Goal: Task Accomplishment & Management: Use online tool/utility

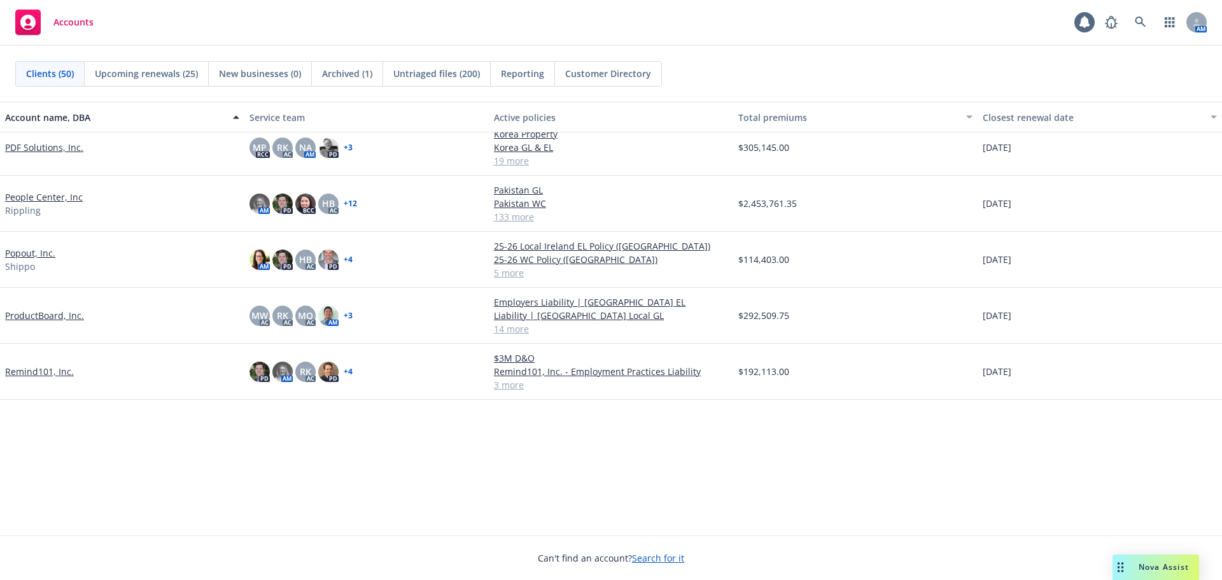
scroll to position [1400, 0]
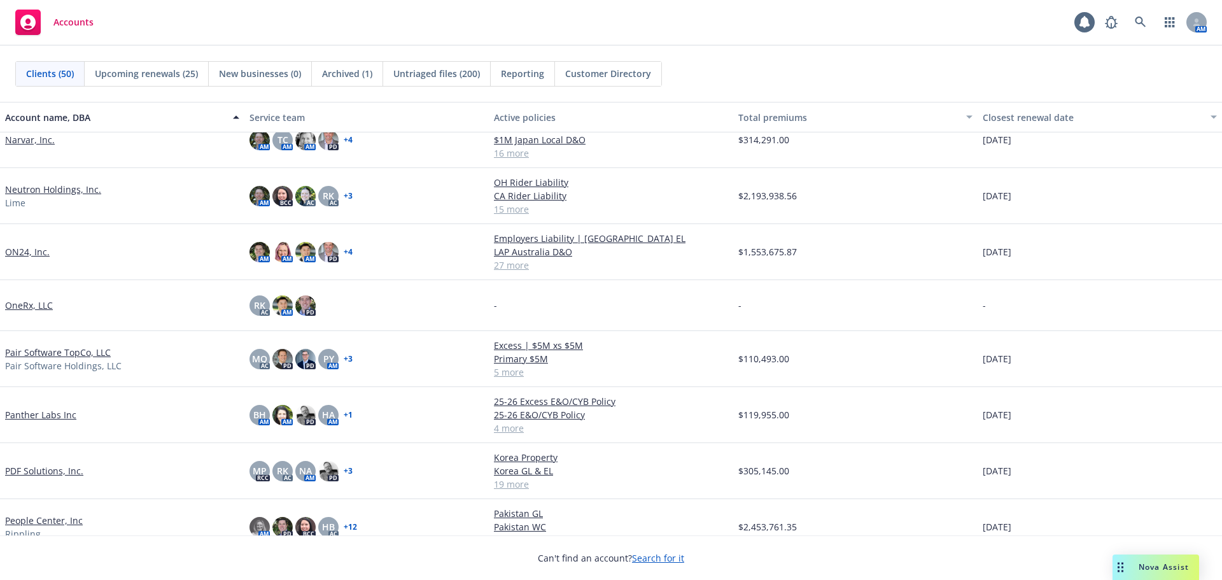
click at [90, 351] on link "Pair Software TopCo, LLC" at bounding box center [58, 351] width 106 height 13
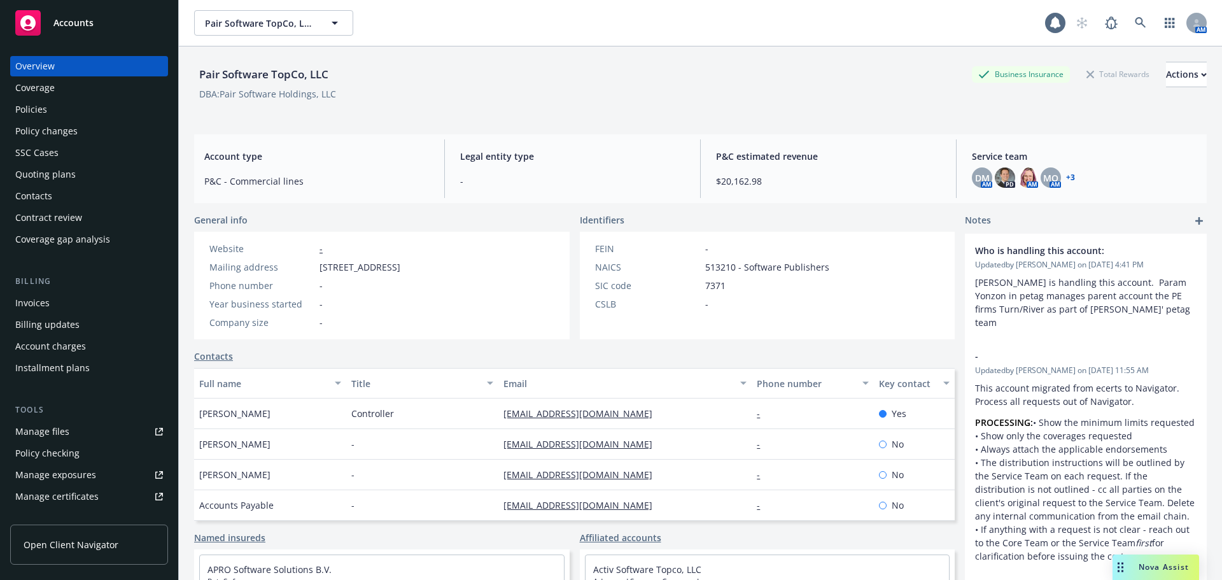
click at [71, 107] on div "Policies" at bounding box center [89, 109] width 148 height 20
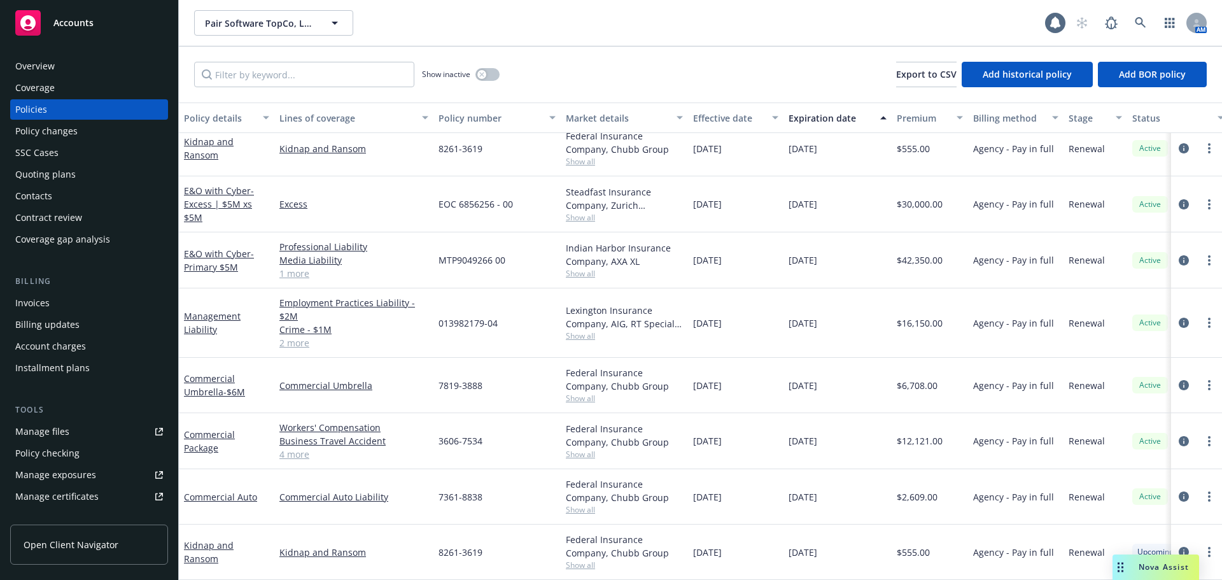
scroll to position [22, 0]
click at [64, 171] on div "Quoting plans" at bounding box center [45, 174] width 60 height 20
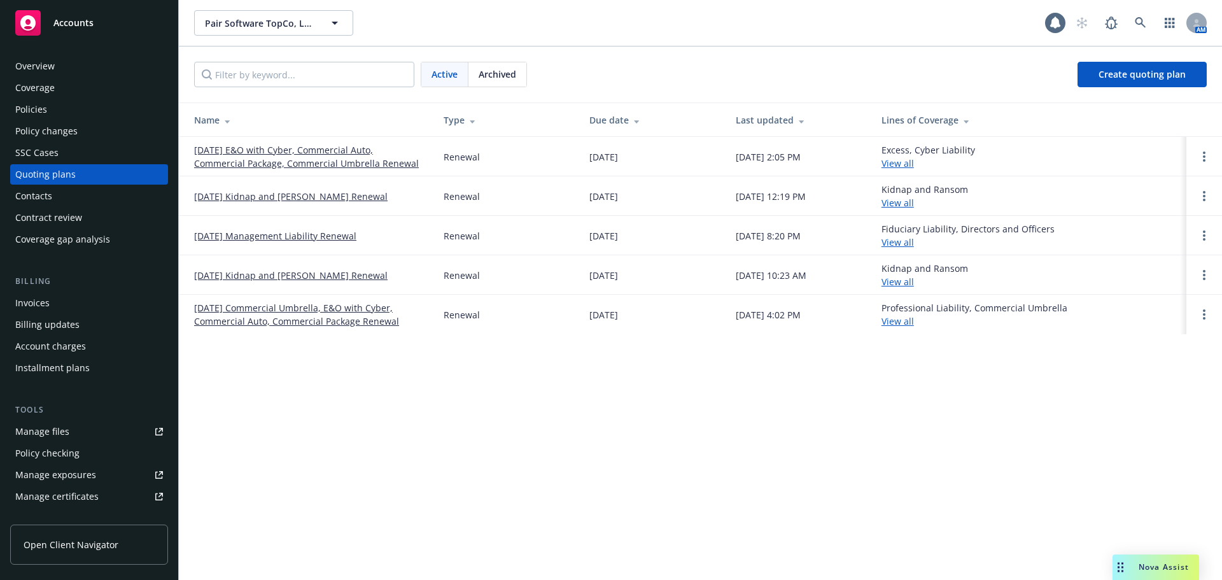
click at [274, 163] on link "09/01/25 E&O with Cyber, Commercial Auto, Commercial Package, Commercial Umbrel…" at bounding box center [308, 156] width 229 height 27
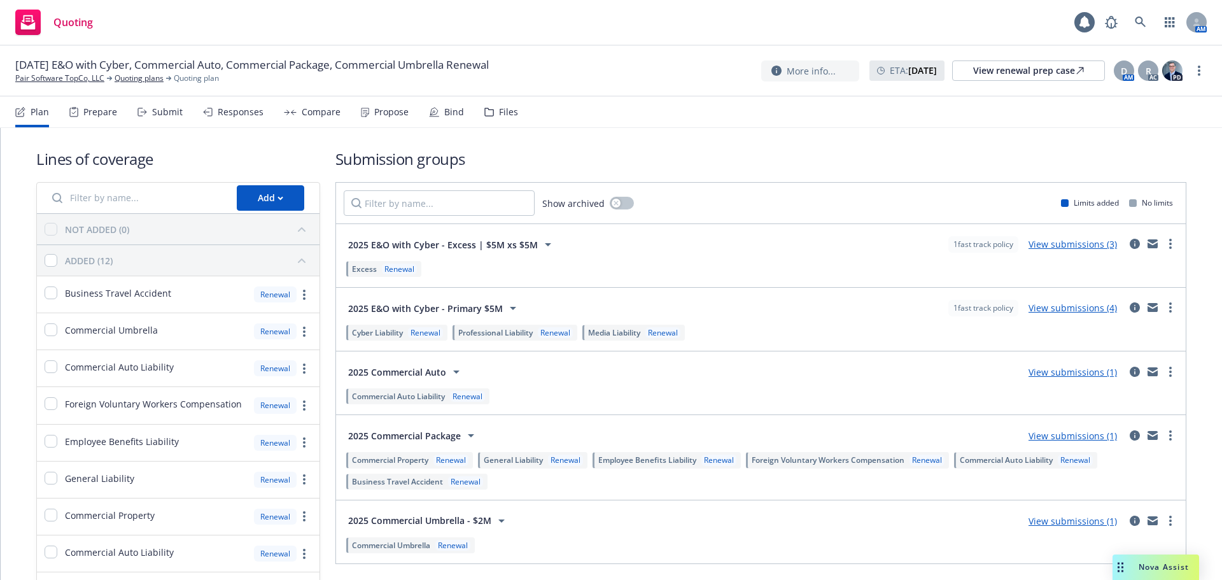
click at [85, 103] on div "Prepare" at bounding box center [93, 112] width 48 height 31
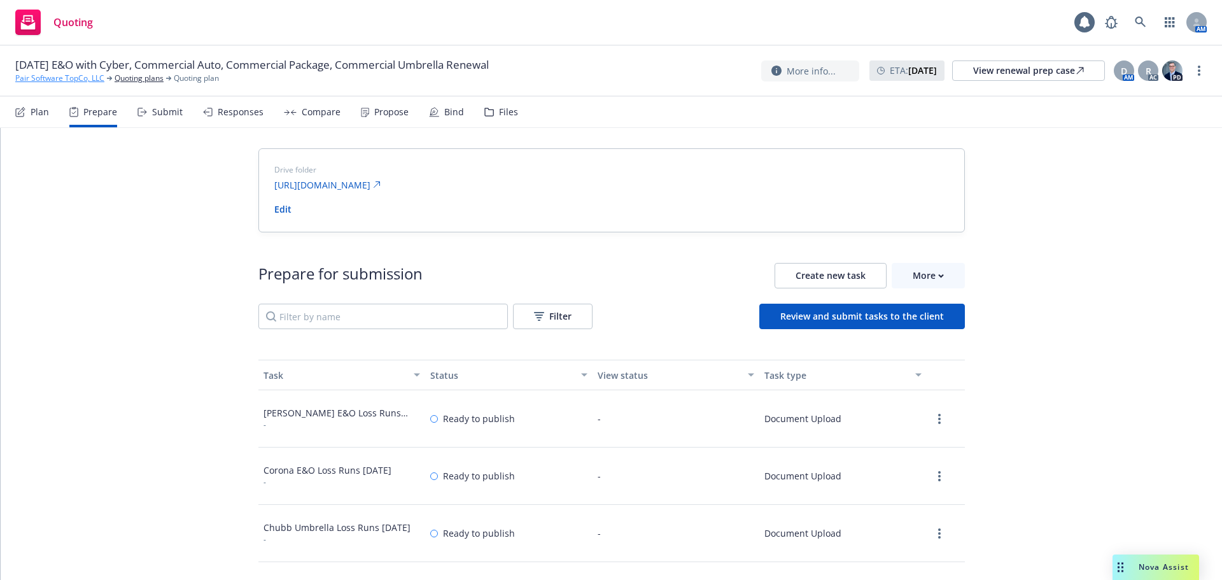
click at [83, 76] on link "Pair Software TopCo, LLC" at bounding box center [59, 78] width 89 height 11
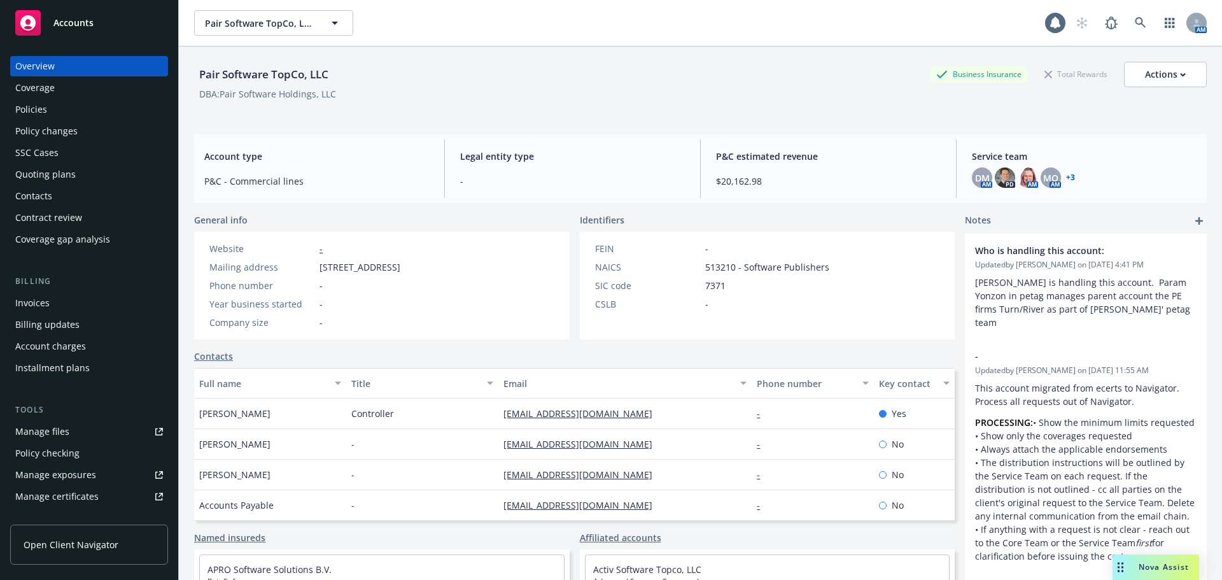
click at [69, 111] on div "Policies" at bounding box center [89, 109] width 148 height 20
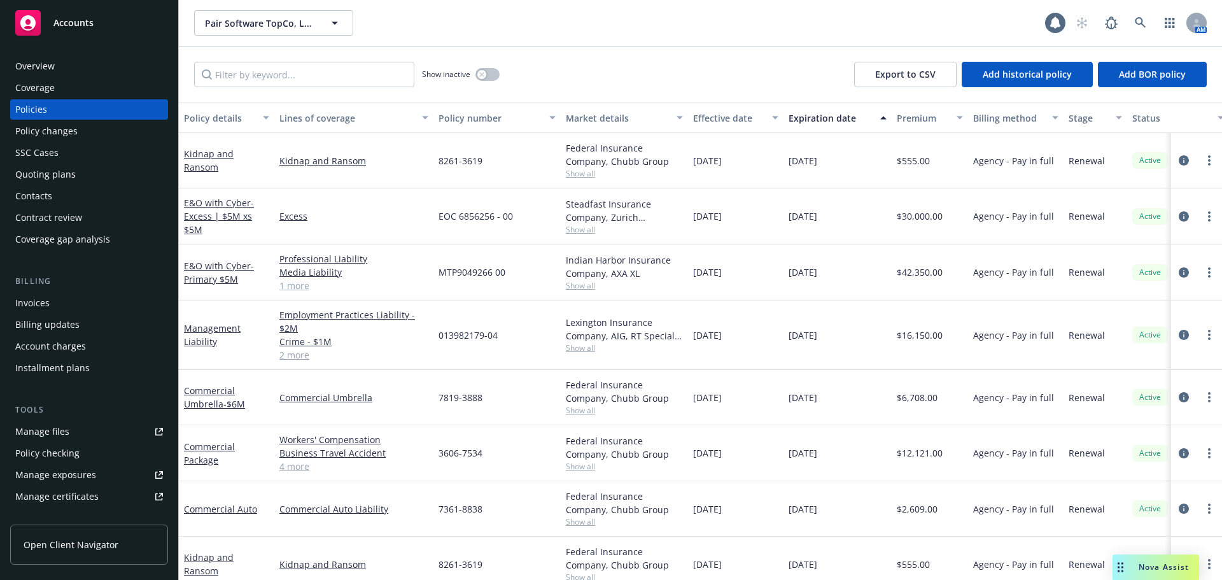
scroll to position [22, 0]
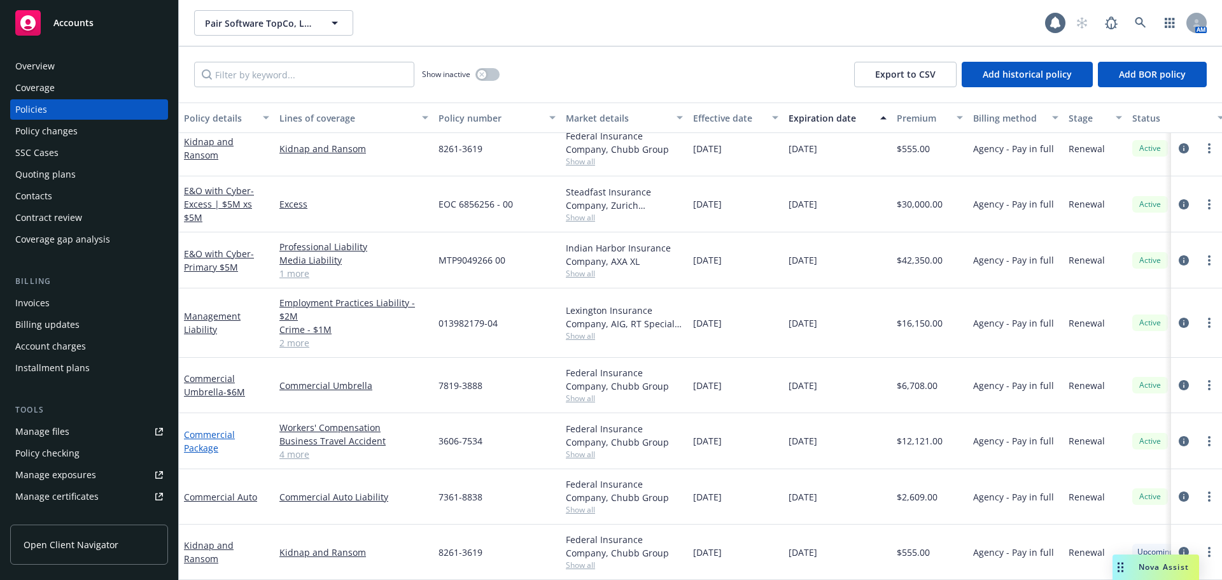
click at [210, 438] on link "Commercial Package" at bounding box center [209, 440] width 51 height 25
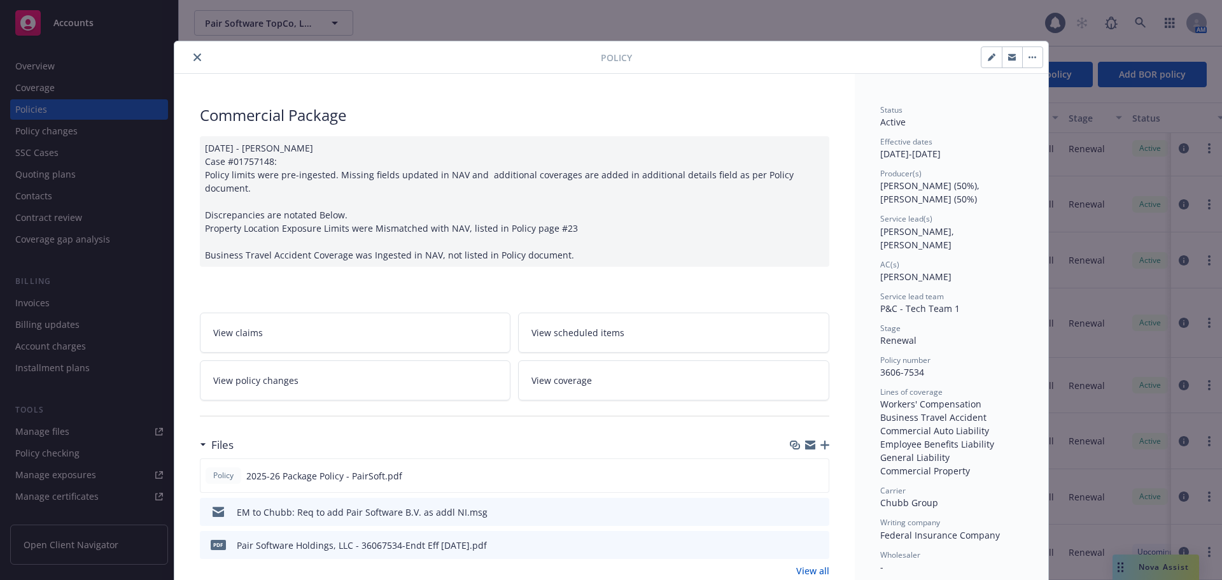
click at [817, 506] on icon "preview file" at bounding box center [816, 510] width 11 height 9
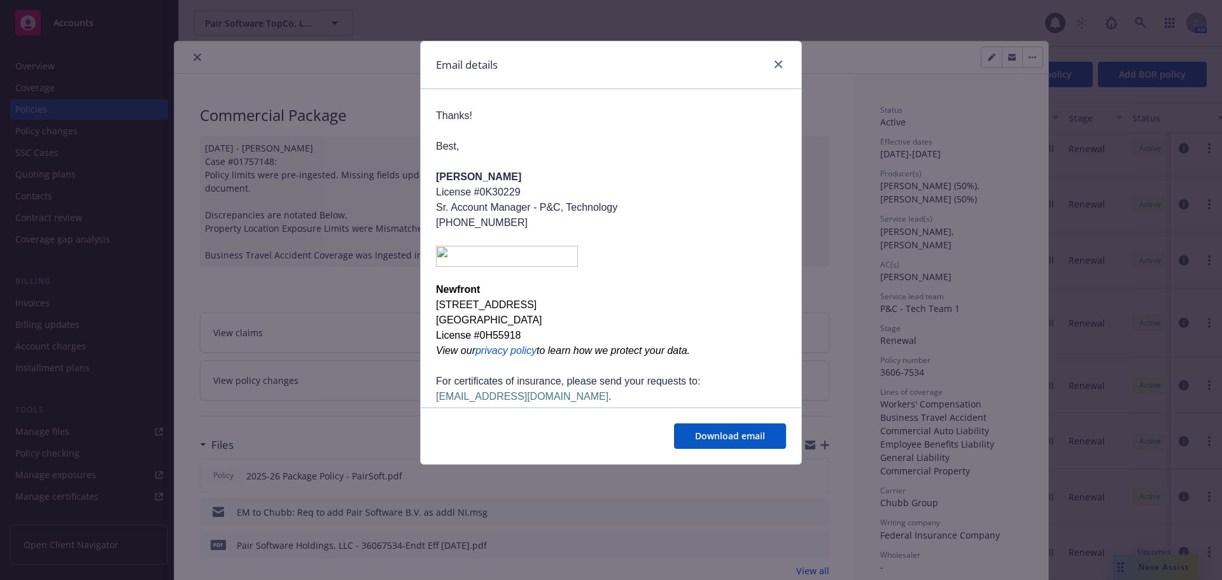
scroll to position [254, 0]
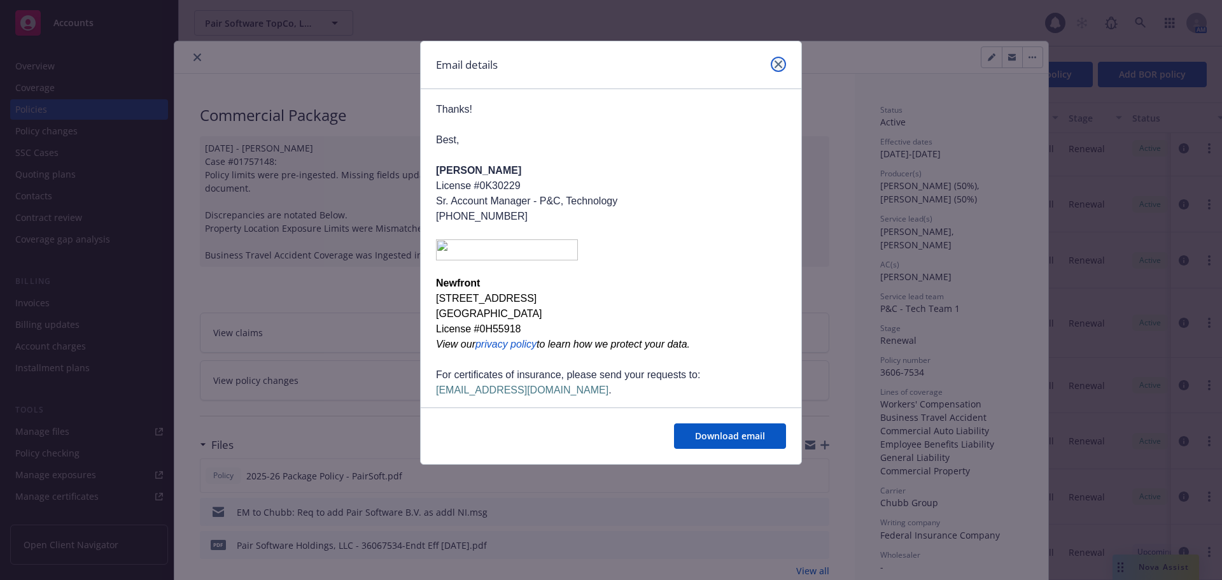
click at [781, 65] on icon "close" at bounding box center [778, 64] width 8 height 8
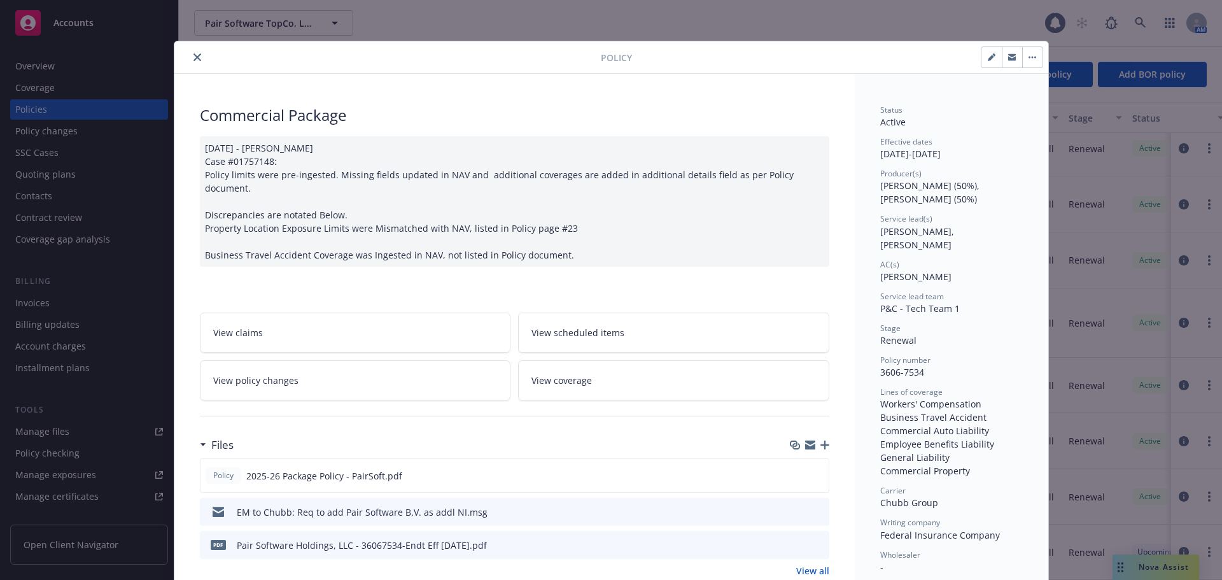
click at [193, 60] on icon "close" at bounding box center [197, 57] width 8 height 8
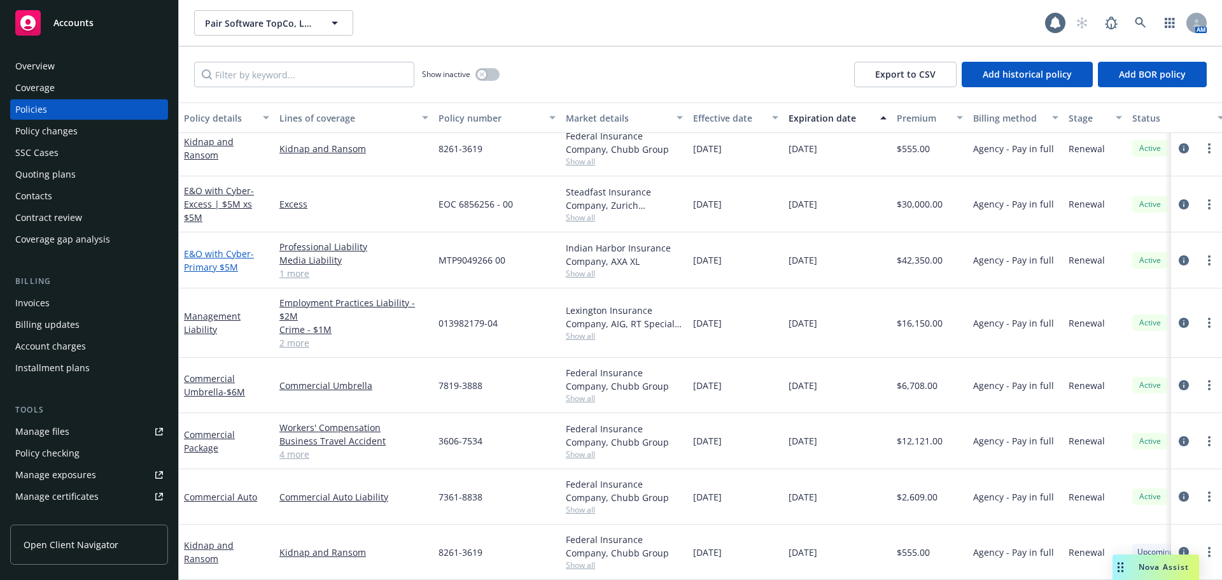
click at [209, 247] on link "E&O with Cyber - Primary $5M" at bounding box center [219, 259] width 70 height 25
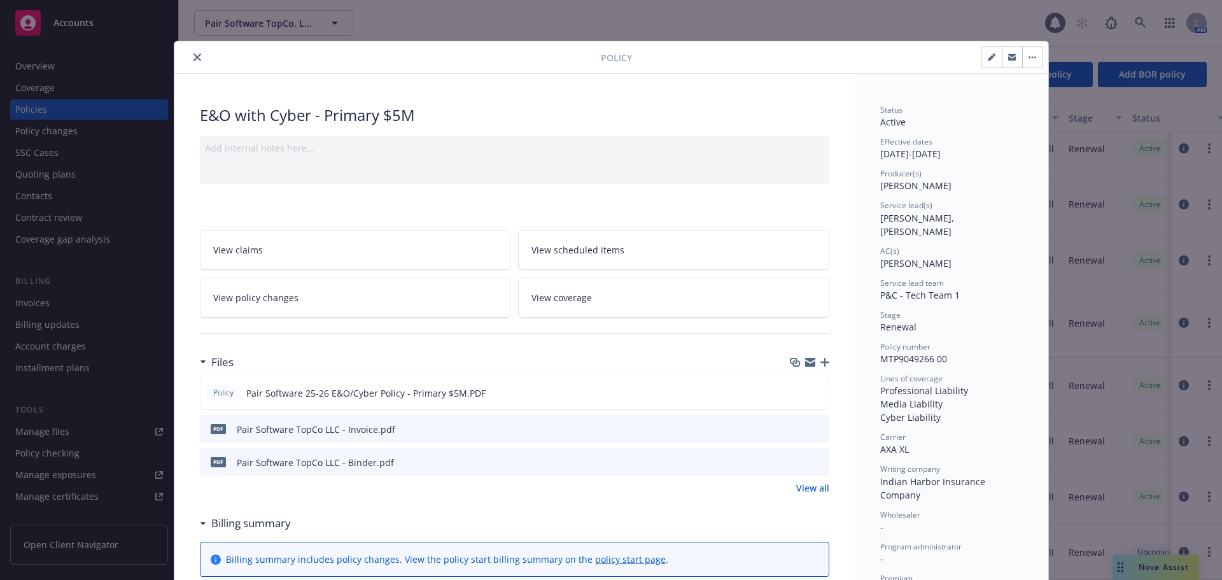
click at [197, 59] on button "close" at bounding box center [197, 57] width 15 height 15
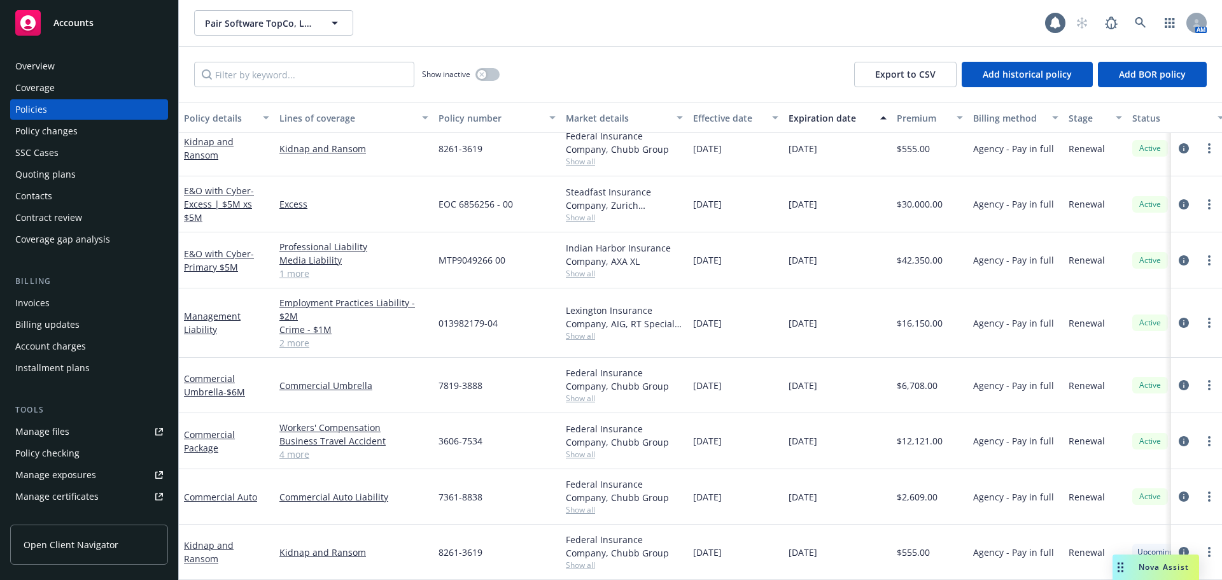
scroll to position [22, 0]
click at [230, 197] on span "- Excess | $5M xs $5M" at bounding box center [219, 204] width 70 height 39
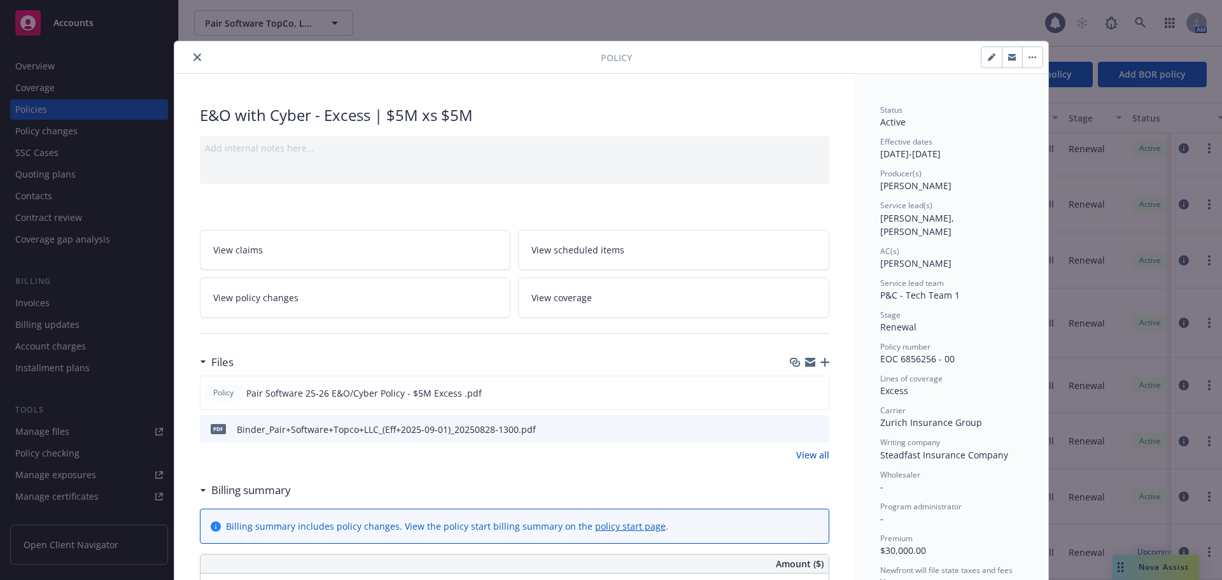
click at [193, 54] on icon "close" at bounding box center [197, 57] width 8 height 8
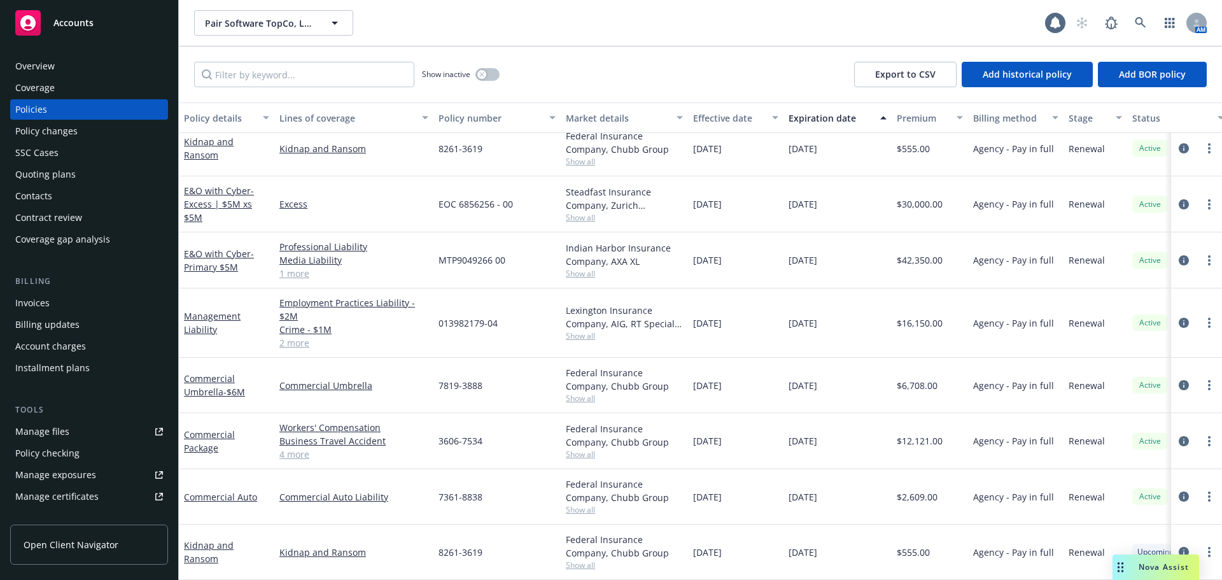
click at [120, 169] on div "Quoting plans" at bounding box center [89, 174] width 148 height 20
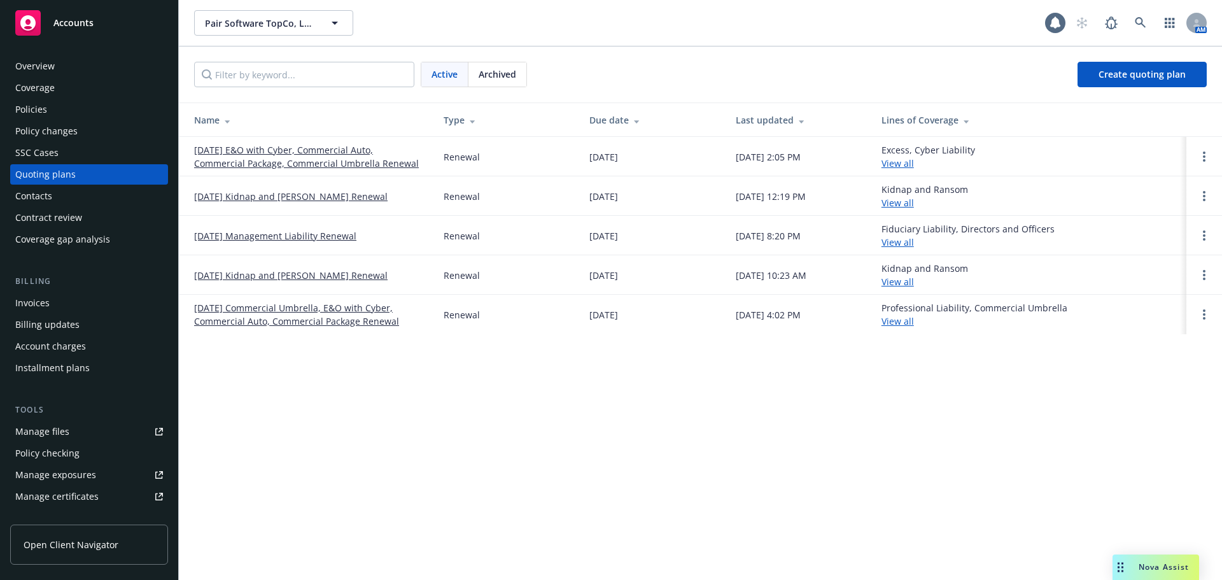
click at [291, 146] on link "09/01/25 E&O with Cyber, Commercial Auto, Commercial Package, Commercial Umbrel…" at bounding box center [308, 156] width 229 height 27
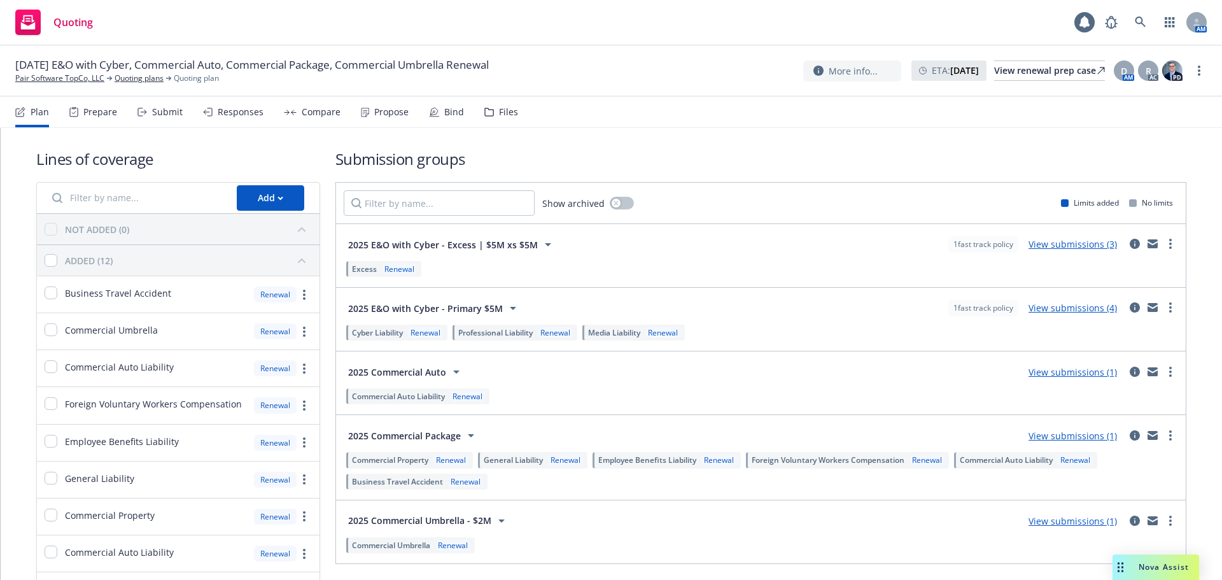
click at [161, 119] on div "Submit" at bounding box center [159, 112] width 45 height 31
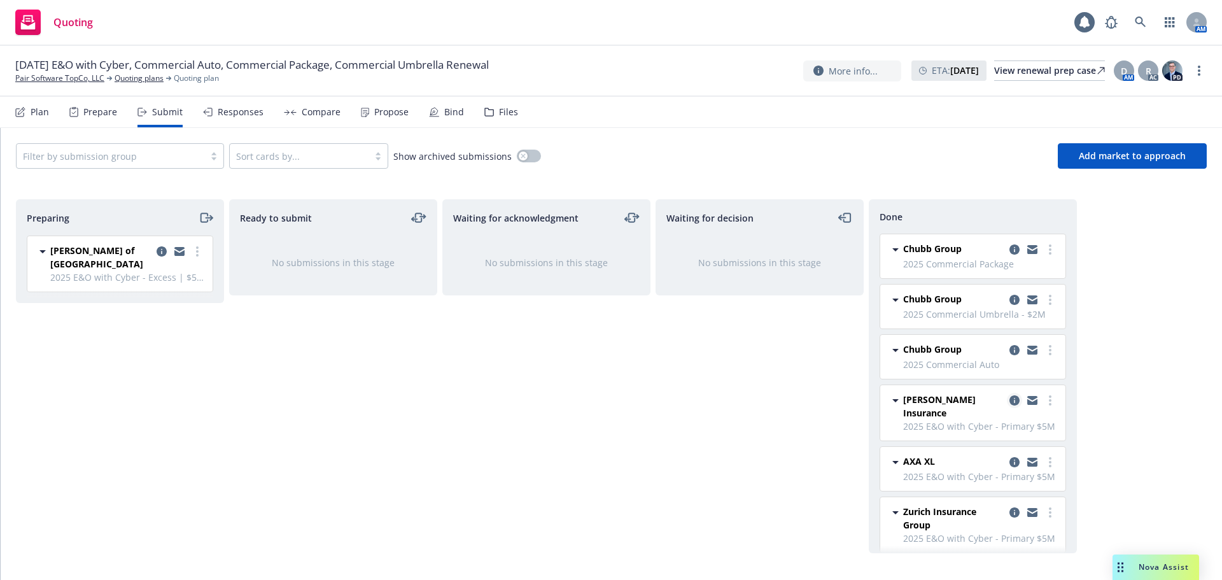
click at [1009, 397] on icon "copy logging email" at bounding box center [1014, 400] width 10 height 10
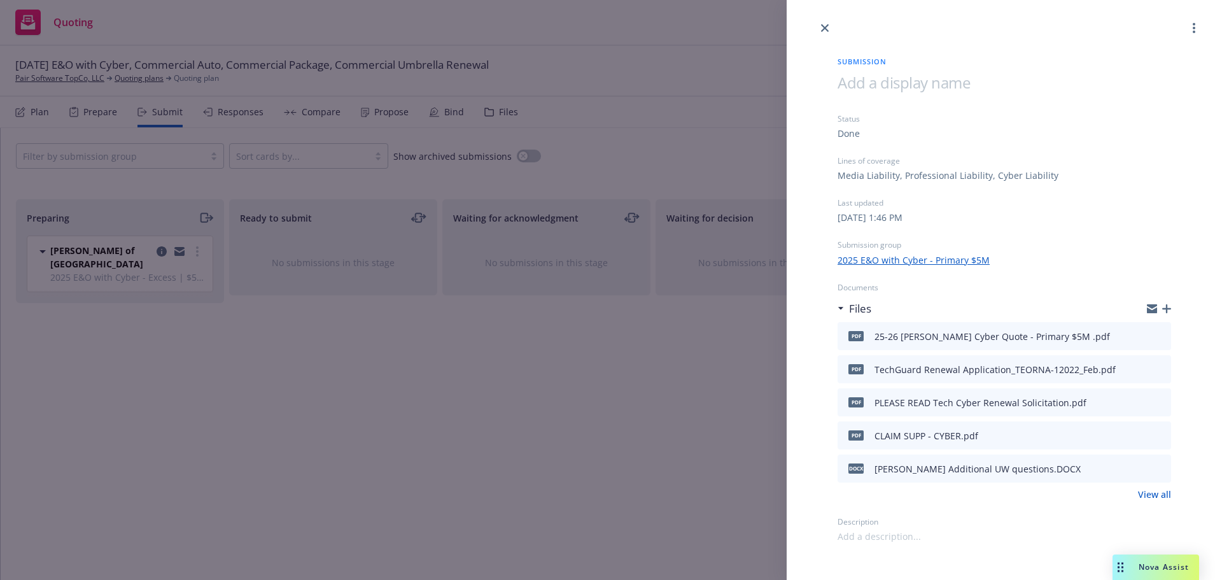
click at [1150, 496] on link "View all" at bounding box center [1154, 493] width 33 height 13
click at [418, 48] on div "Submission Status Done Lines of coverage Media Liability, Professional Liabilit…" at bounding box center [611, 290] width 1222 height 580
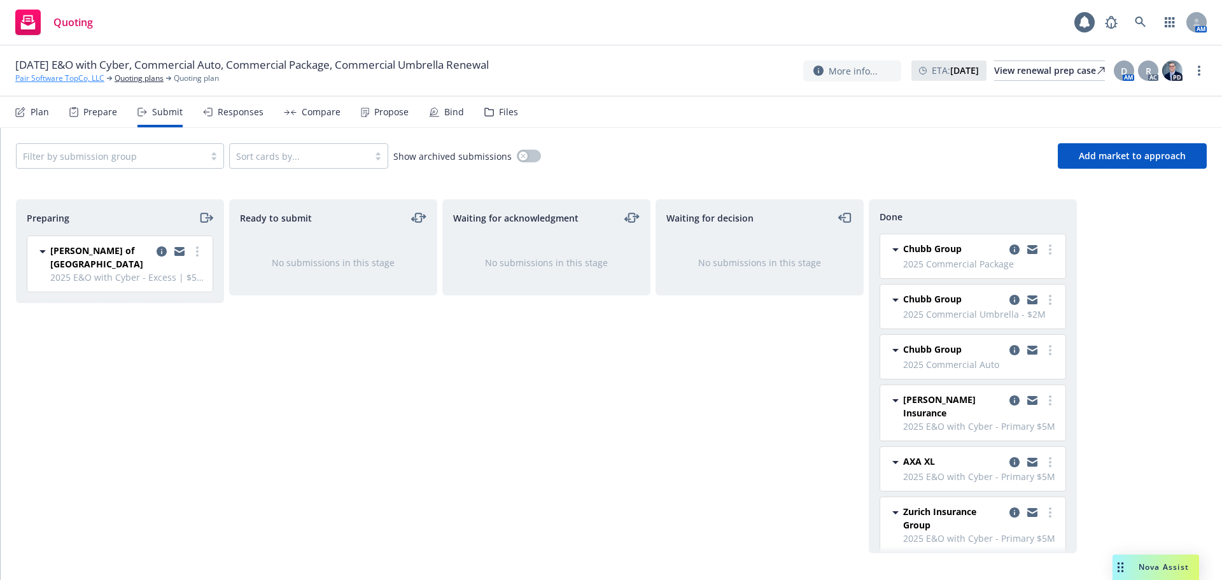
click at [76, 80] on link "Pair Software TopCo, LLC" at bounding box center [59, 78] width 89 height 11
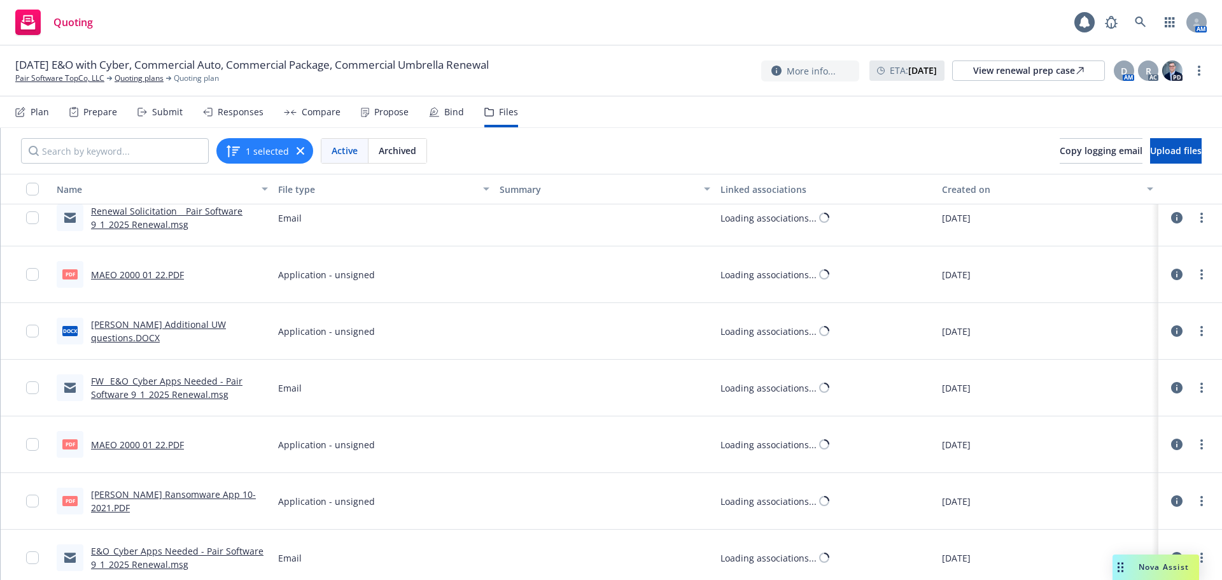
scroll to position [352, 0]
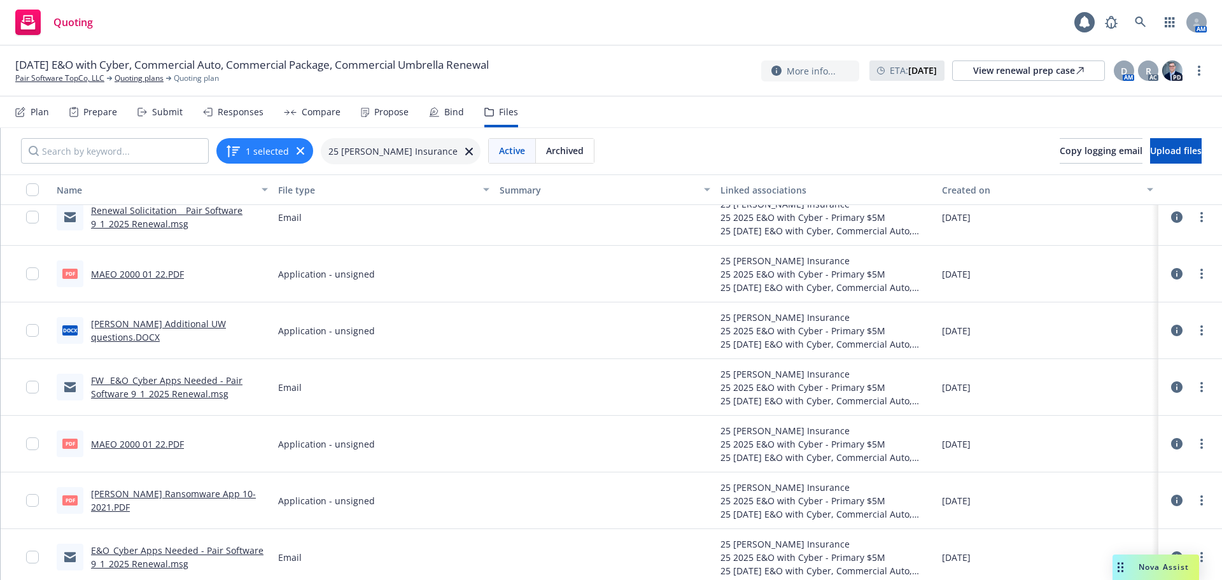
click at [151, 383] on link "FW_ E&O_Cyber Apps Needed - Pair Software 9_1_2025 Renewal.msg" at bounding box center [166, 386] width 151 height 25
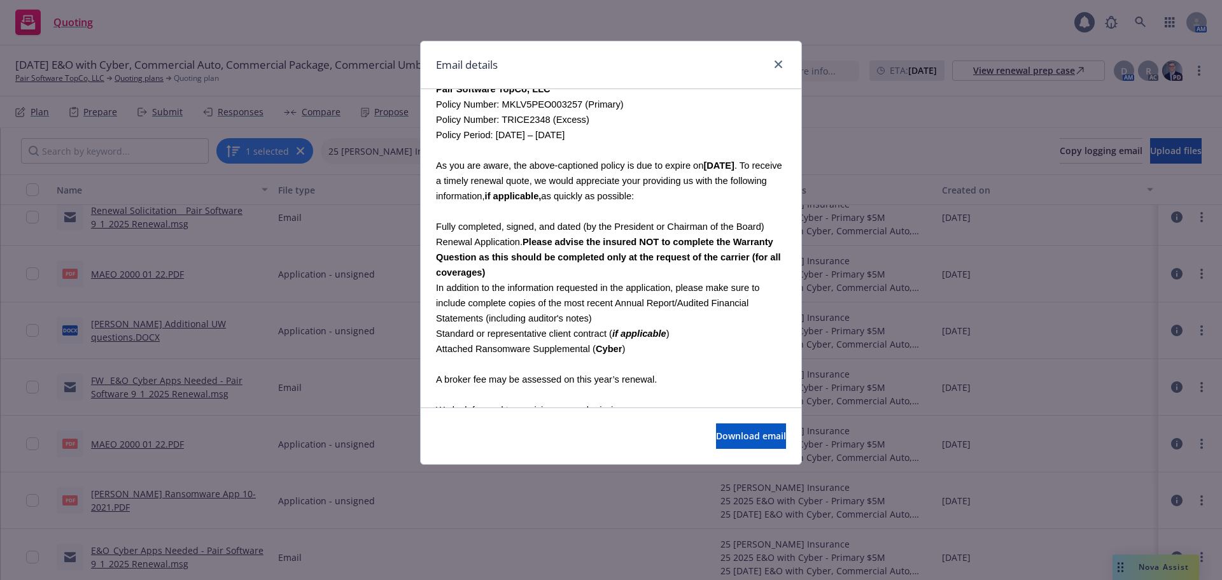
scroll to position [191, 0]
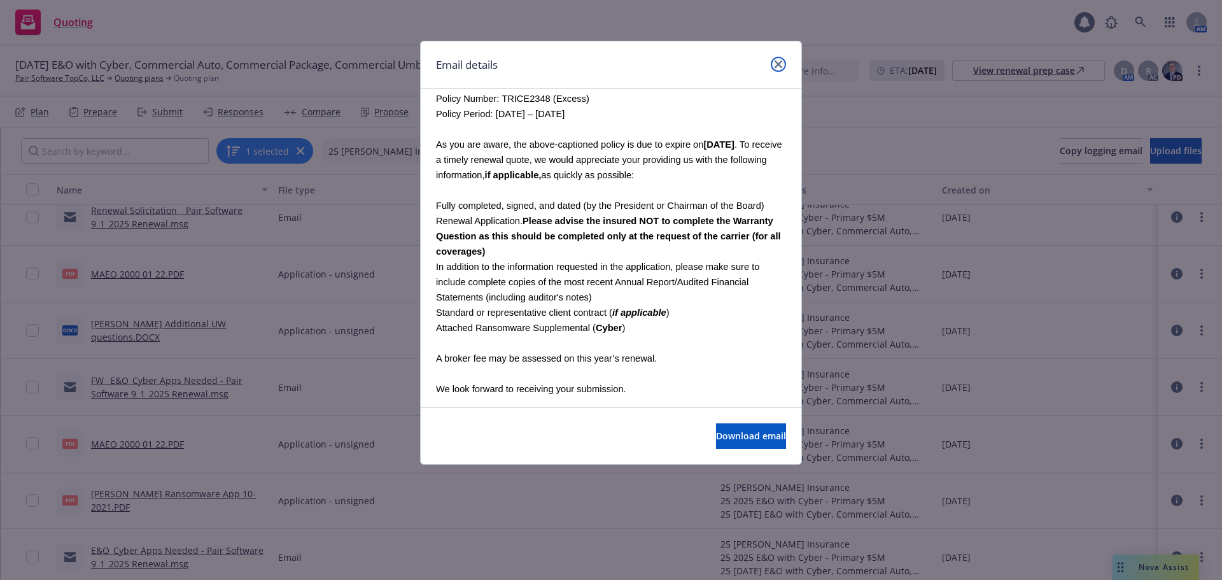
click at [774, 65] on link "close" at bounding box center [777, 64] width 15 height 15
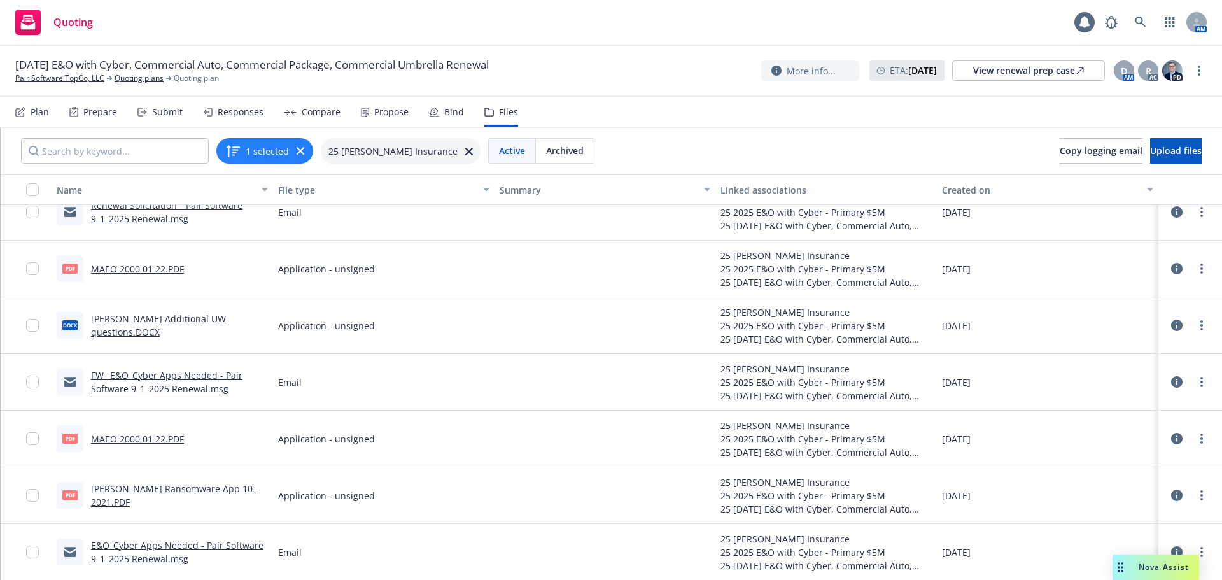
scroll to position [0, 0]
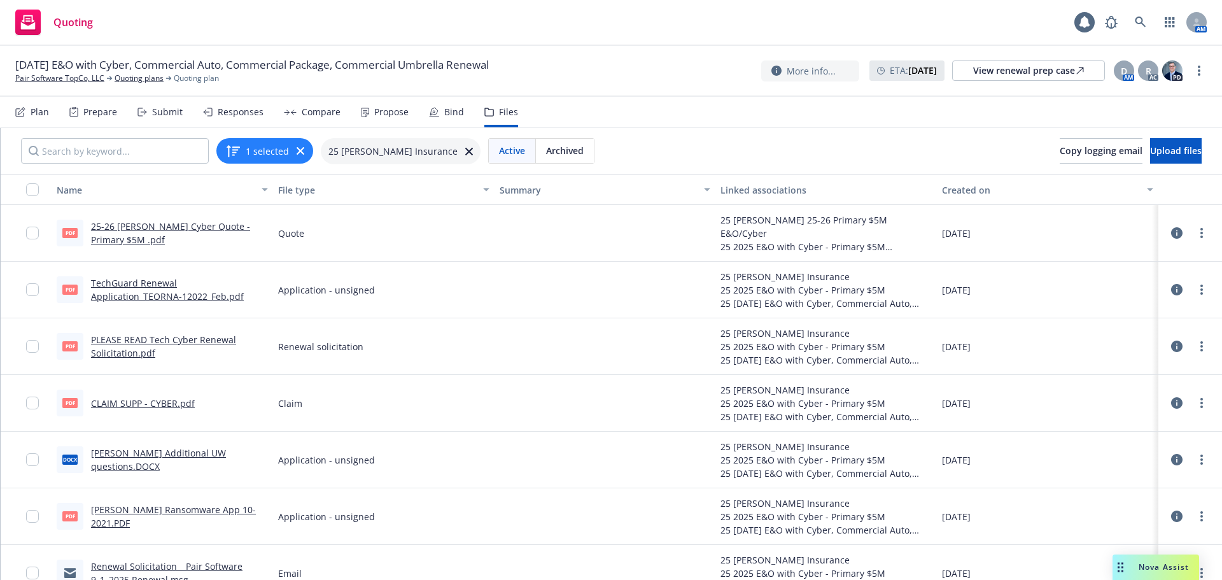
click at [202, 562] on link "Renewal Solicitation _ Pair Software 9_1_2025 Renewal.msg" at bounding box center [166, 572] width 151 height 25
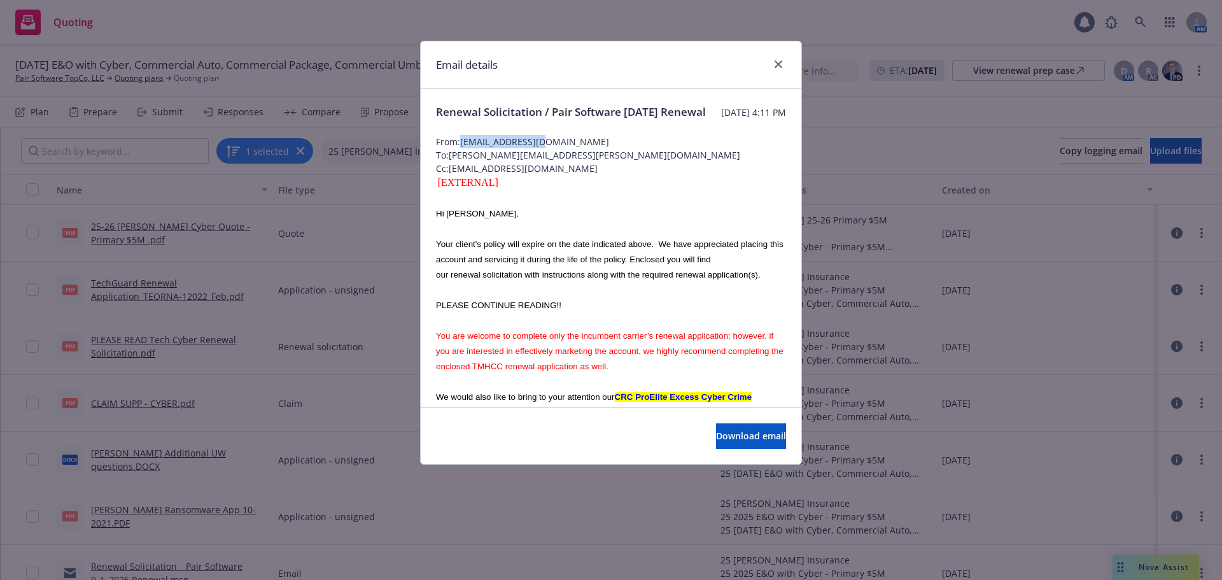
drag, startPoint x: 463, startPoint y: 158, endPoint x: 548, endPoint y: 157, distance: 85.3
click at [548, 148] on span "From: ajao@CRCGroup.com" at bounding box center [611, 141] width 350 height 13
copy span "ajao@CRCGroup.com"
drag, startPoint x: 450, startPoint y: 186, endPoint x: 539, endPoint y: 185, distance: 88.4
click at [539, 175] on span "Cc: JLiptak@crcgroup.com" at bounding box center [611, 168] width 350 height 13
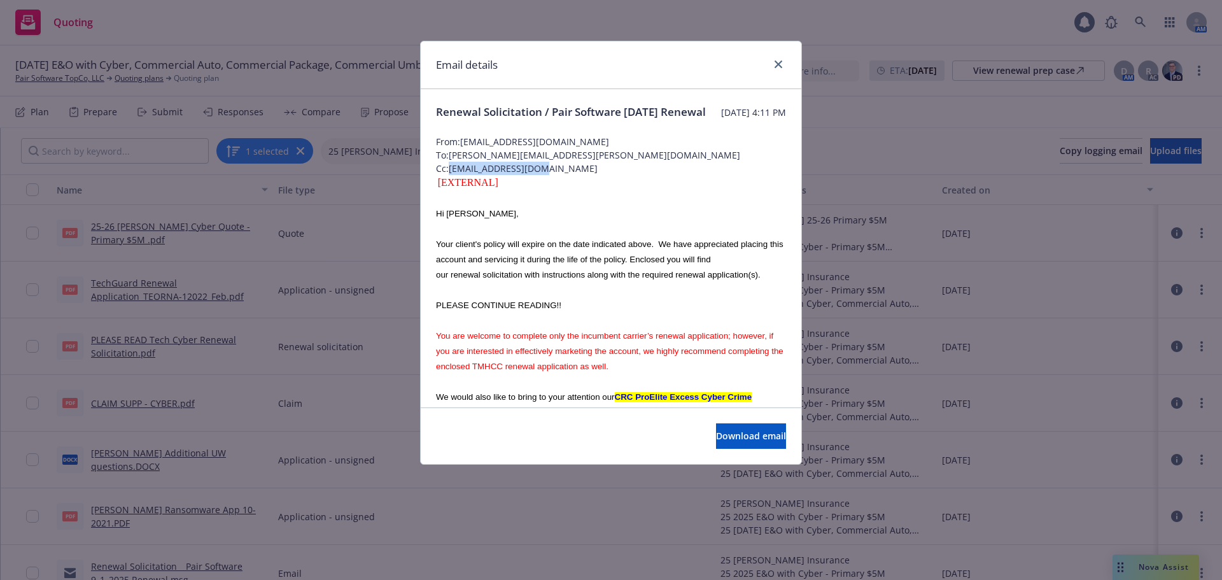
copy span "JLiptak@crcgroup.co"
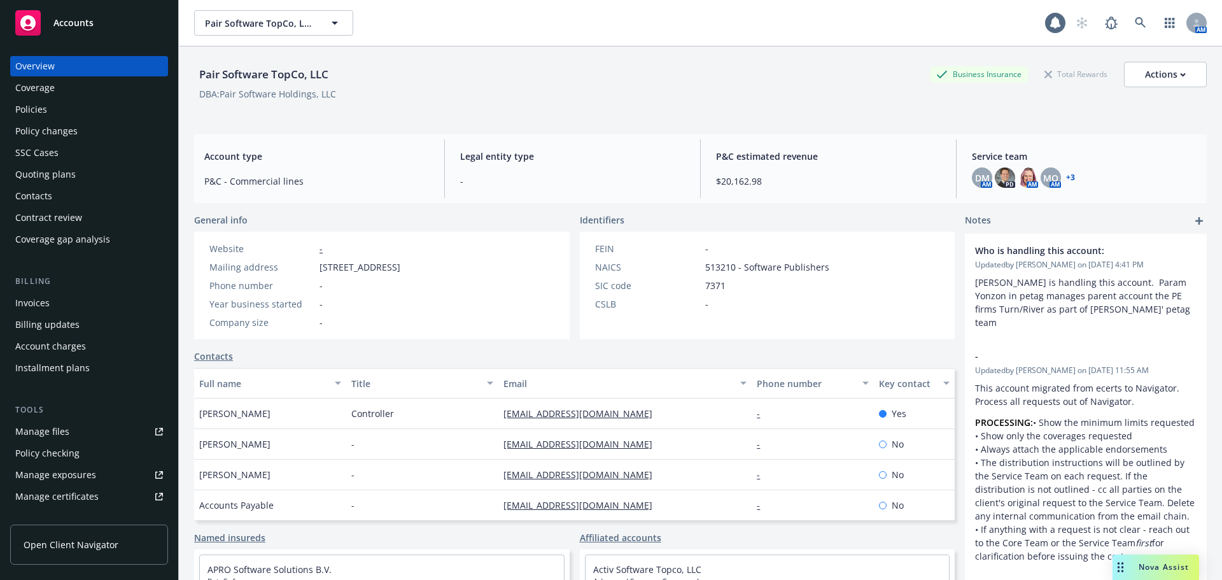
click at [70, 108] on div "Policies" at bounding box center [89, 109] width 148 height 20
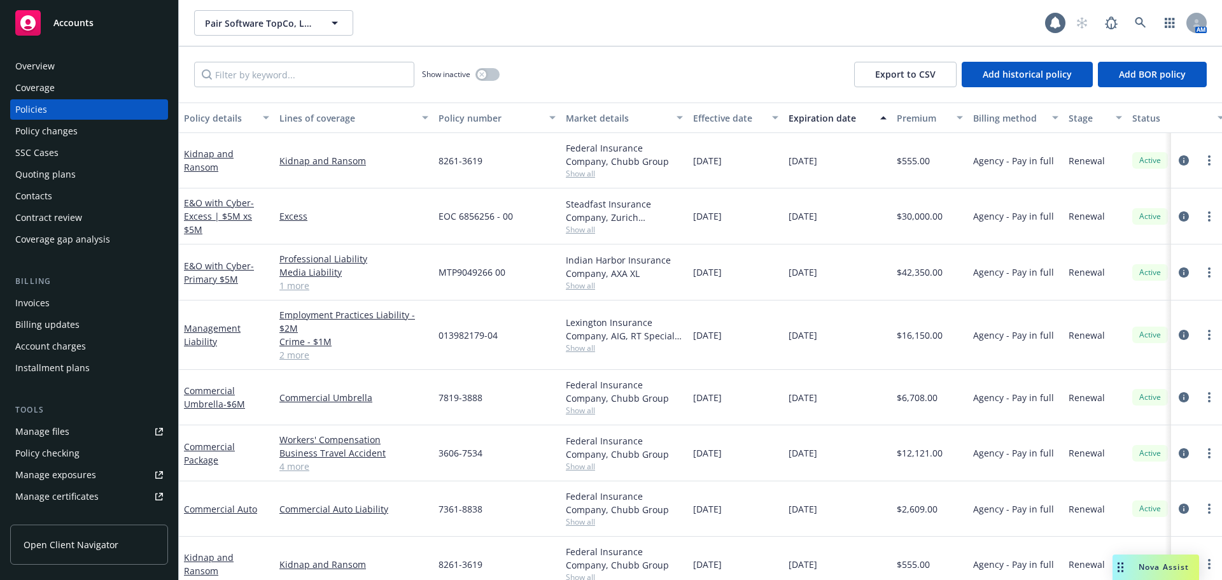
click at [465, 273] on span "MTP9049266 00" at bounding box center [471, 271] width 67 height 13
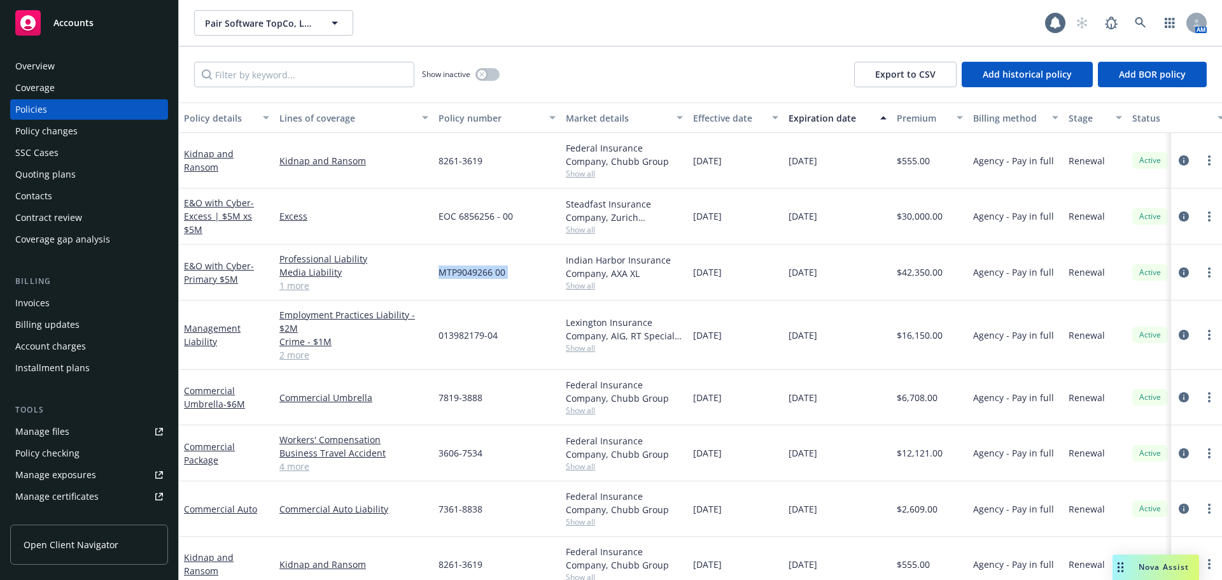
click at [459, 214] on span "EOC 6856256 - 00" at bounding box center [475, 215] width 74 height 13
copy span "EOC 6856256 - 00"
click at [103, 32] on div "Accounts" at bounding box center [89, 22] width 148 height 25
